Goal: Entertainment & Leisure: Consume media (video, audio)

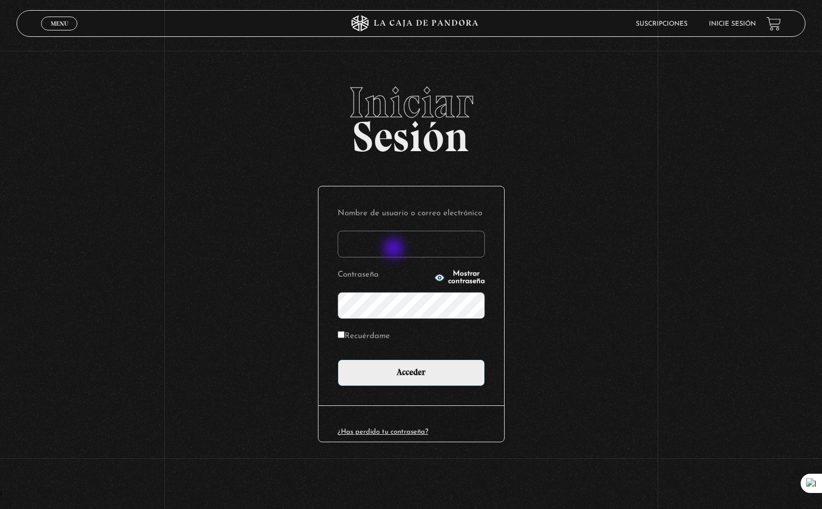
drag, startPoint x: 0, startPoint y: 0, endPoint x: 395, endPoint y: 249, distance: 467.0
click at [395, 249] on input "Nombre de usuario o correo electrónico" at bounding box center [411, 244] width 147 height 27
type input "frmoreno1990@gmail.com"
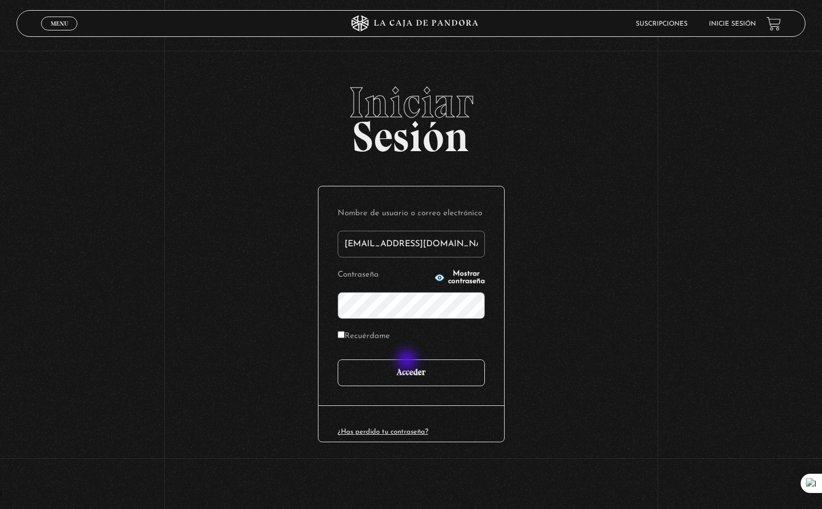
click at [408, 361] on input "Acceder" at bounding box center [411, 372] width 147 height 27
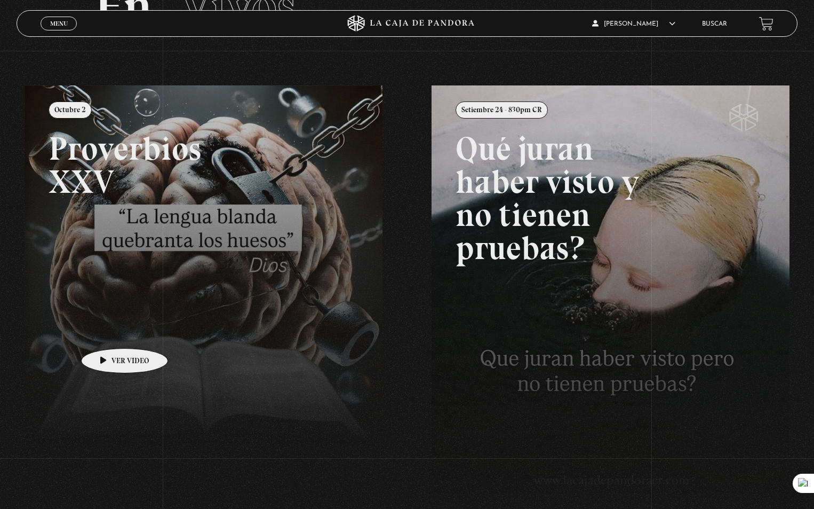
scroll to position [107, 0]
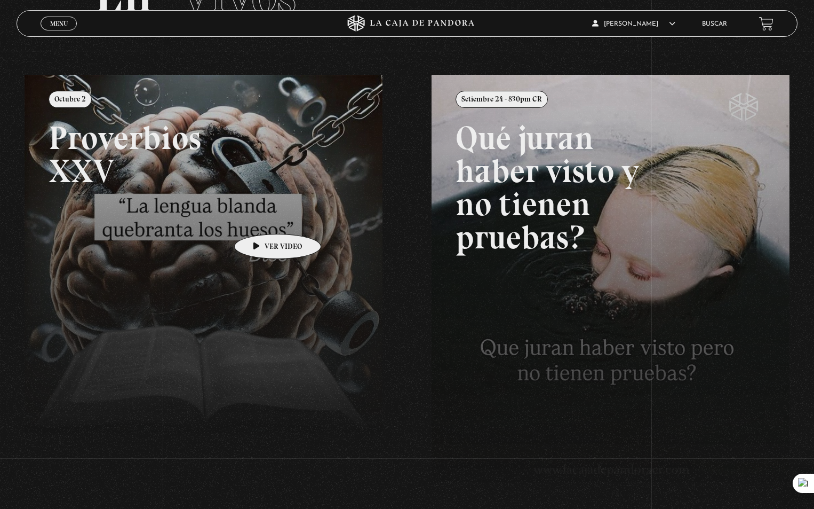
click at [261, 218] on link at bounding box center [432, 329] width 814 height 509
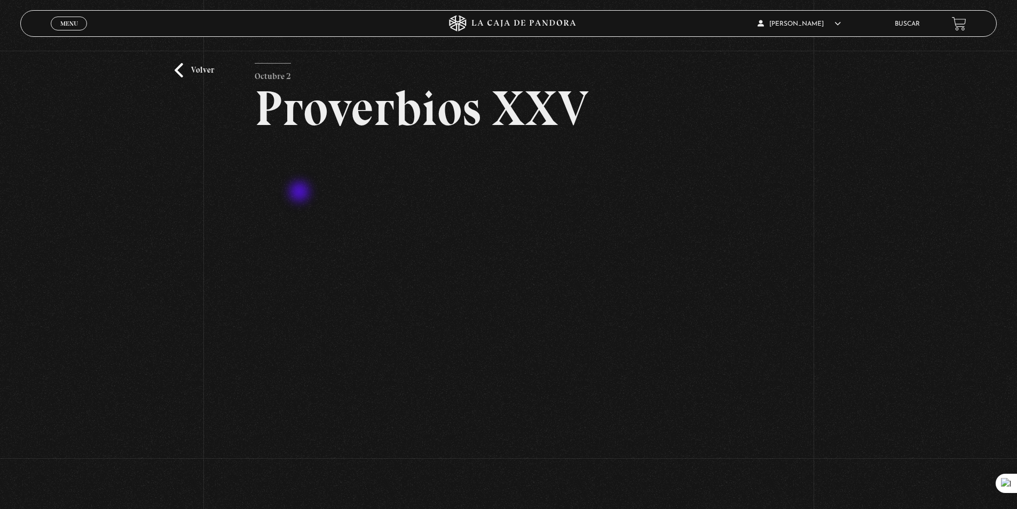
scroll to position [107, 0]
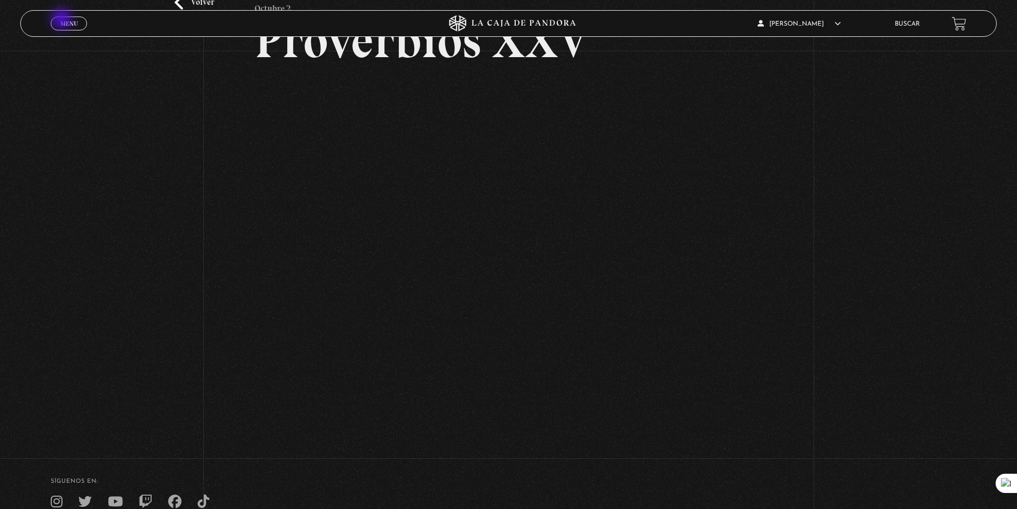
click at [62, 20] on span "Menu" at bounding box center [69, 23] width 18 height 6
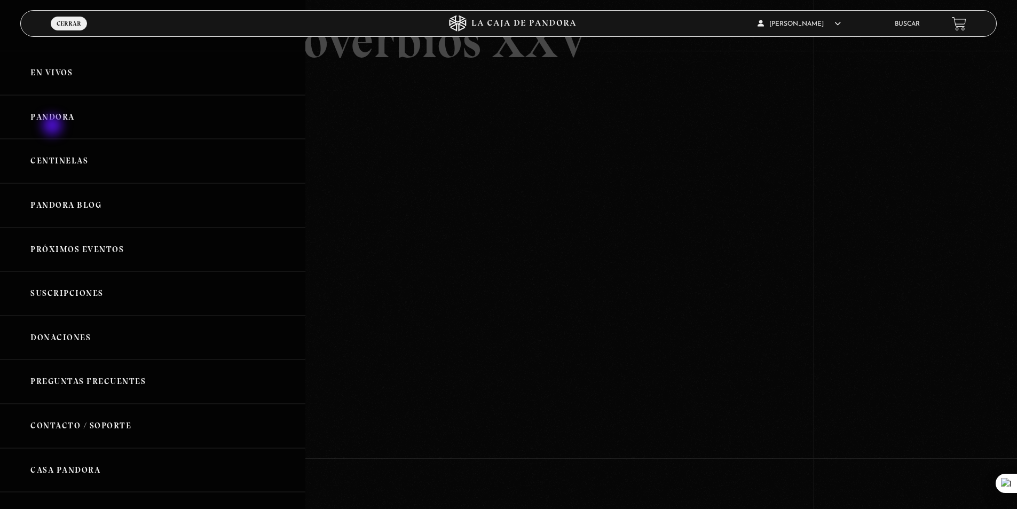
click at [53, 126] on link "Pandora" at bounding box center [152, 117] width 305 height 44
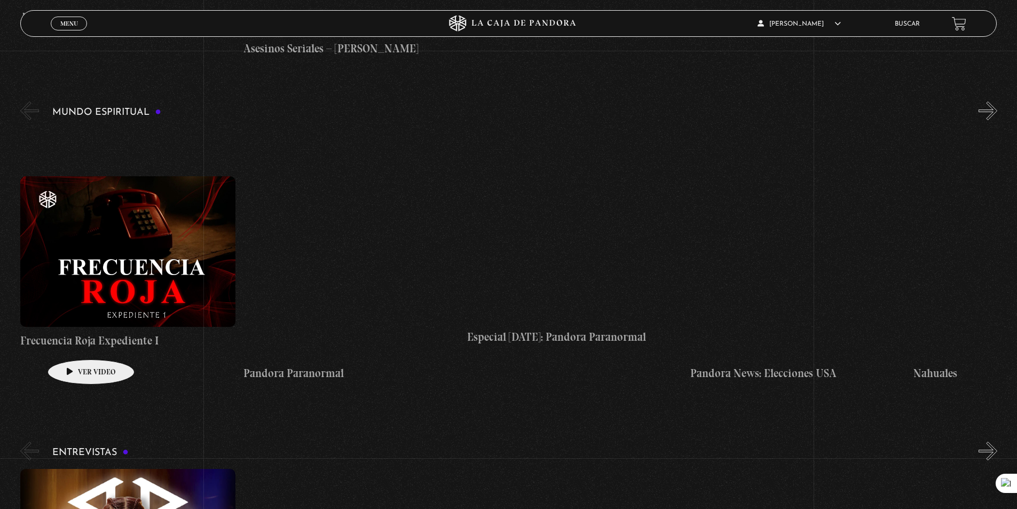
scroll to position [3736, 0]
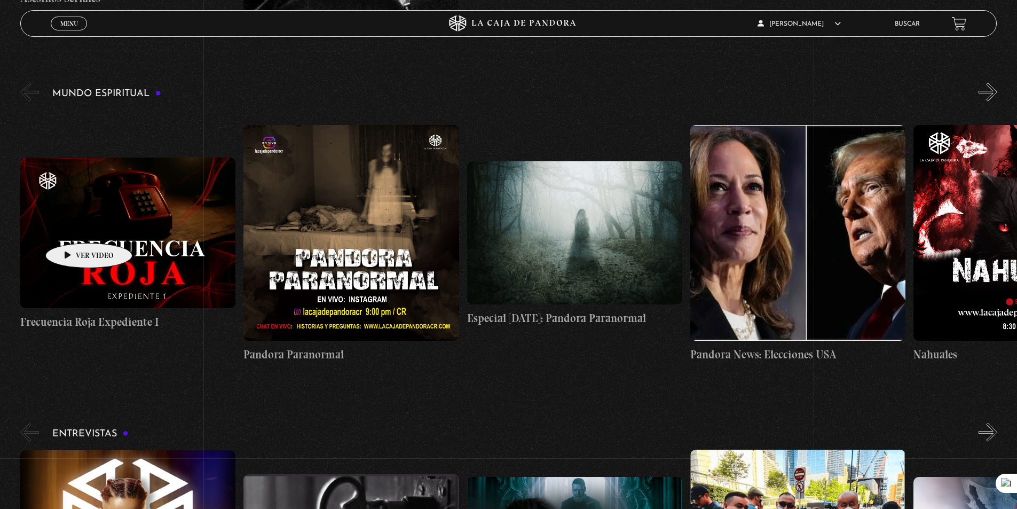
click at [72, 227] on figure at bounding box center [127, 232] width 215 height 150
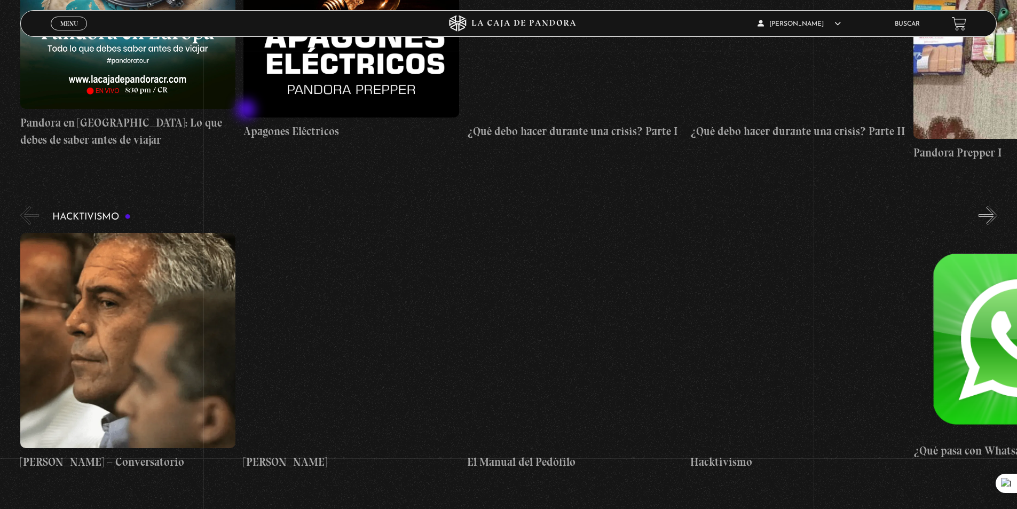
scroll to position [2882, 0]
